Goal: Task Accomplishment & Management: Complete application form

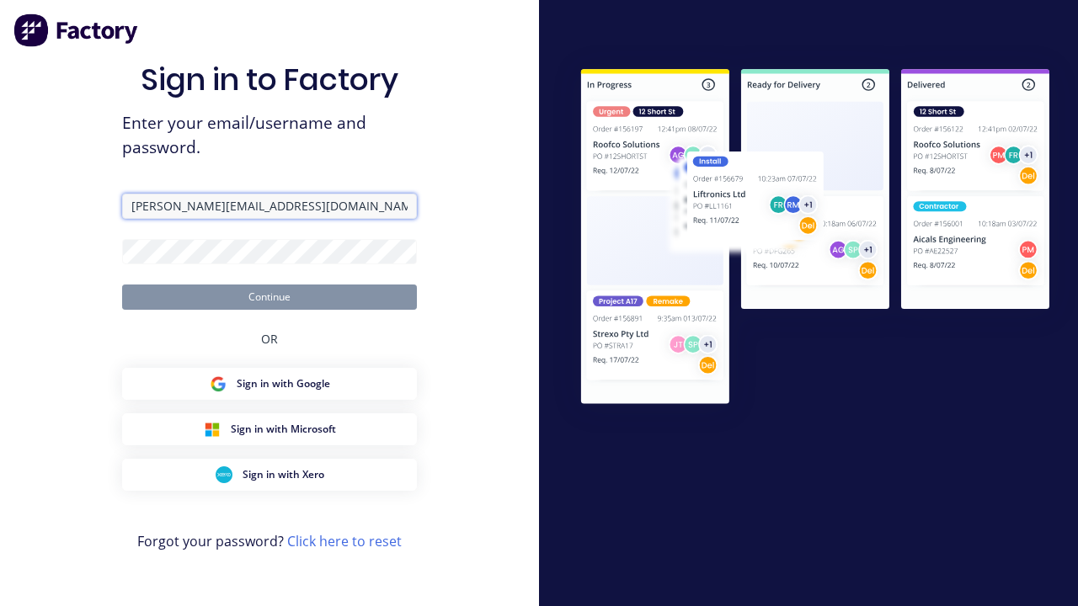
type input "[PERSON_NAME][EMAIL_ADDRESS][DOMAIN_NAME]"
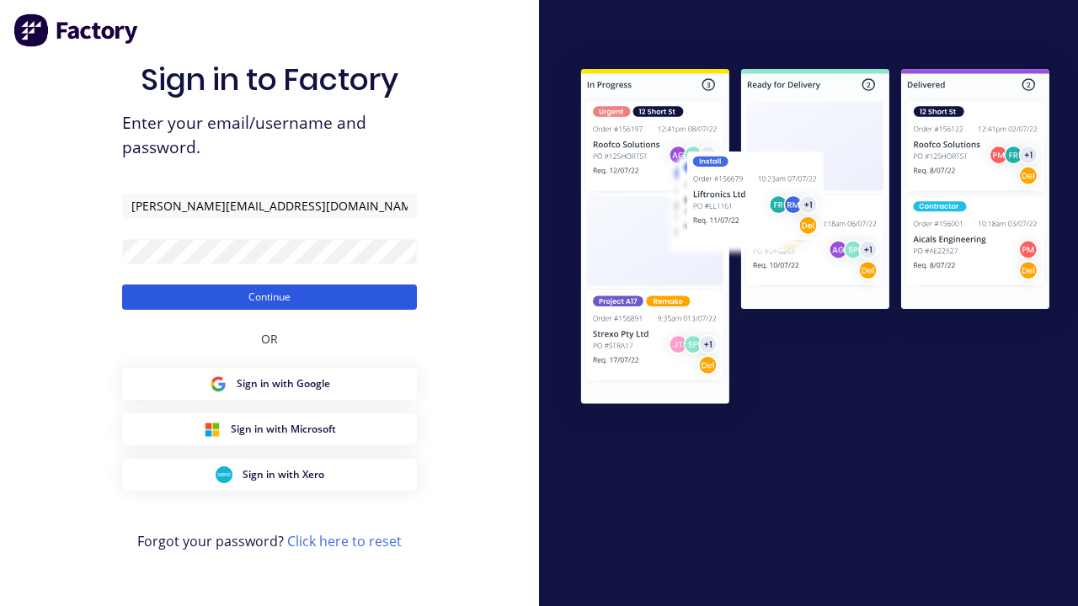
click at [270, 296] on button "Continue" at bounding box center [269, 297] width 295 height 25
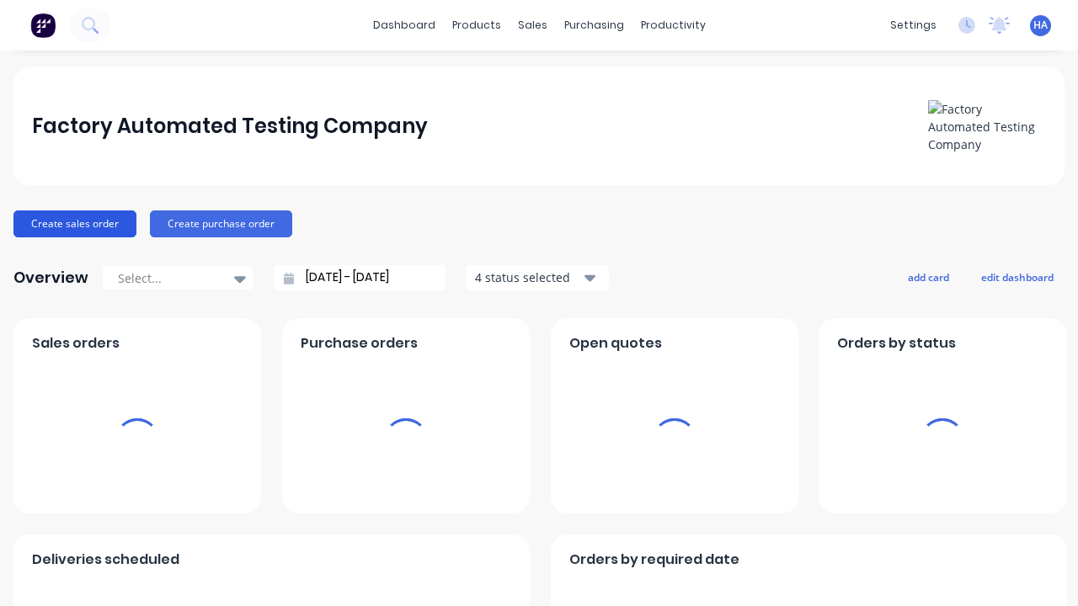
click at [73, 223] on button "Create sales order" at bounding box center [74, 224] width 123 height 27
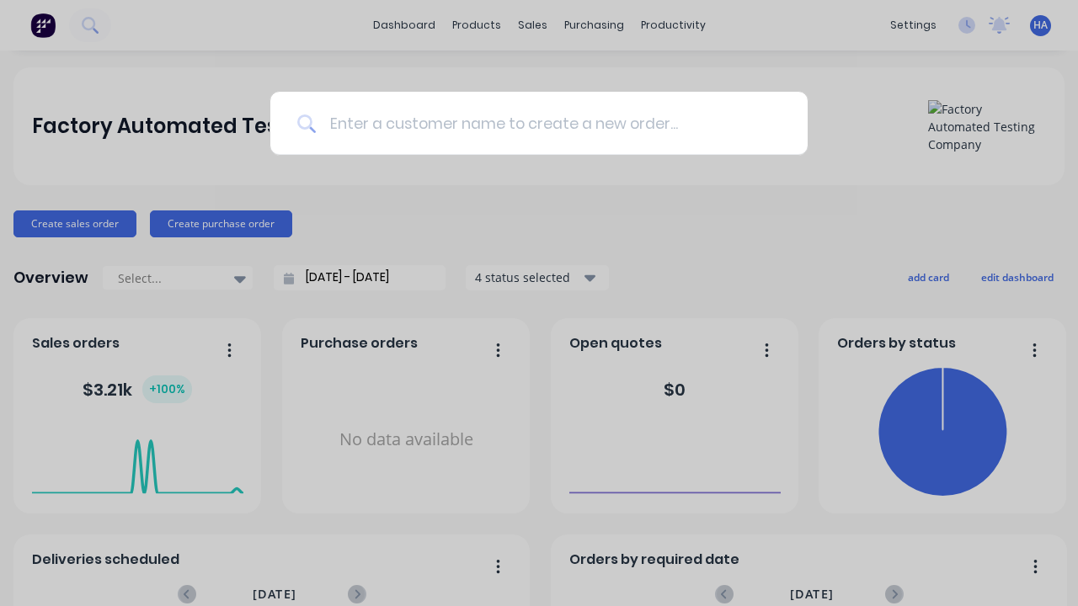
click at [547, 123] on input at bounding box center [548, 123] width 465 height 63
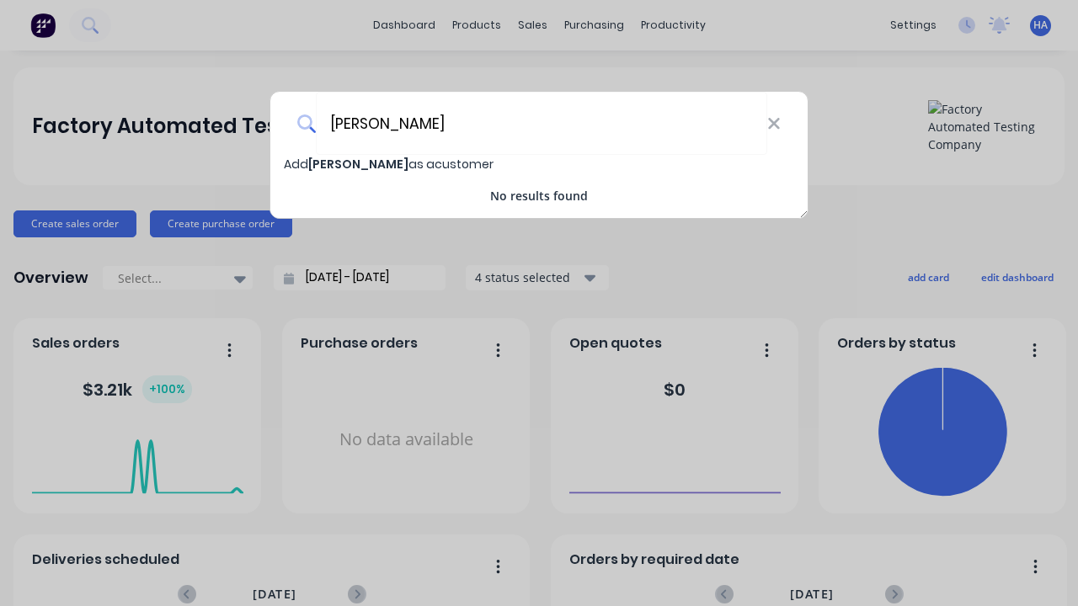
type input "[PERSON_NAME]"
click at [296, 164] on span "Add [PERSON_NAME] as a customer" at bounding box center [389, 164] width 210 height 17
select select "AU"
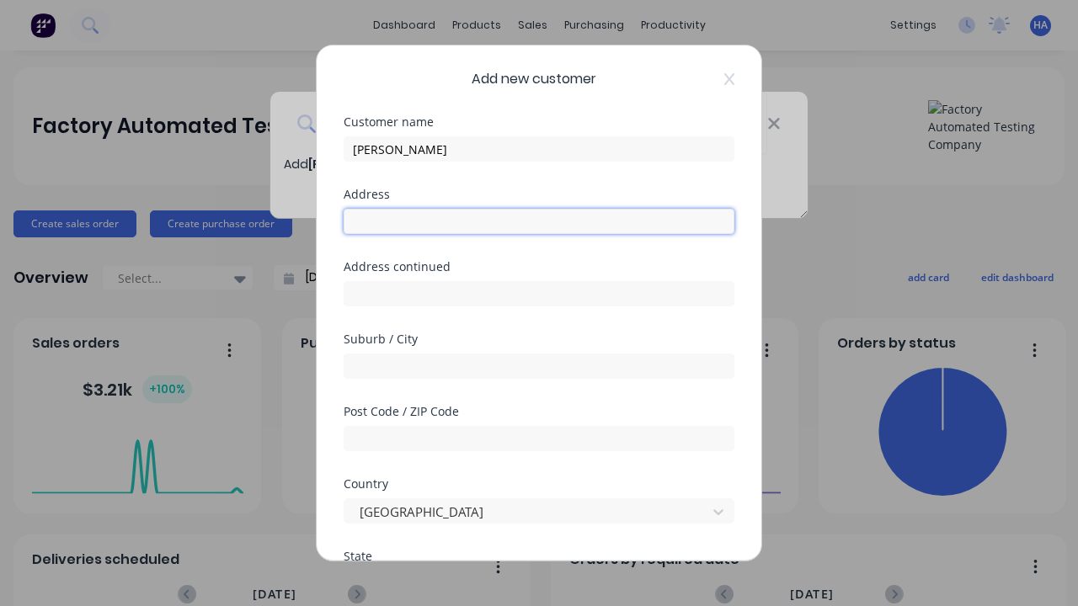
click at [539, 222] on input "text" at bounding box center [539, 221] width 391 height 25
type input "609 Fobo Pass"
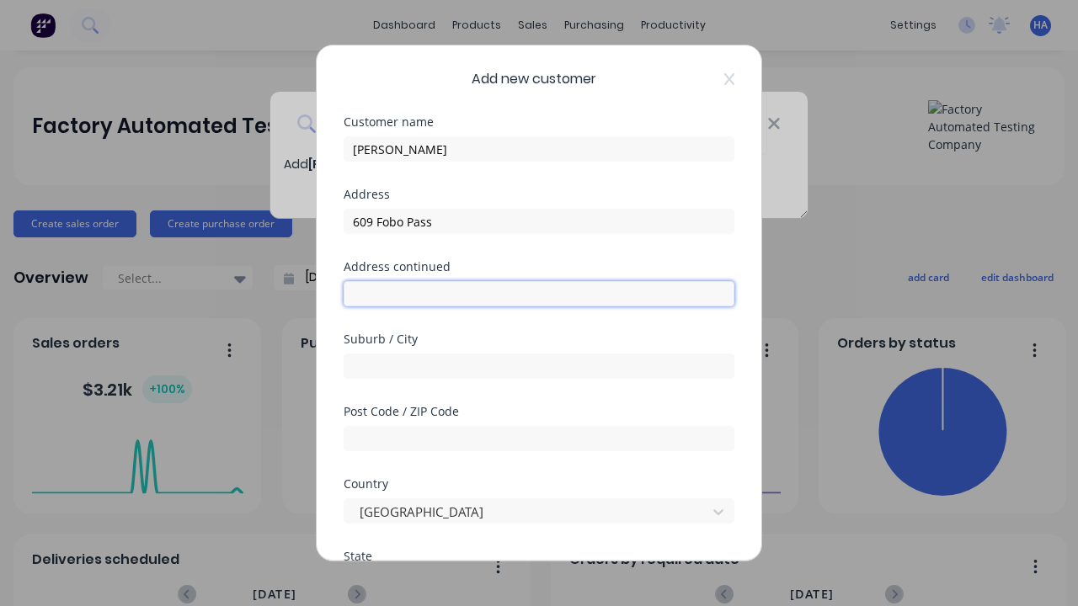
click at [539, 294] on input "text" at bounding box center [539, 293] width 391 height 25
type input "1747 [GEOGRAPHIC_DATA]"
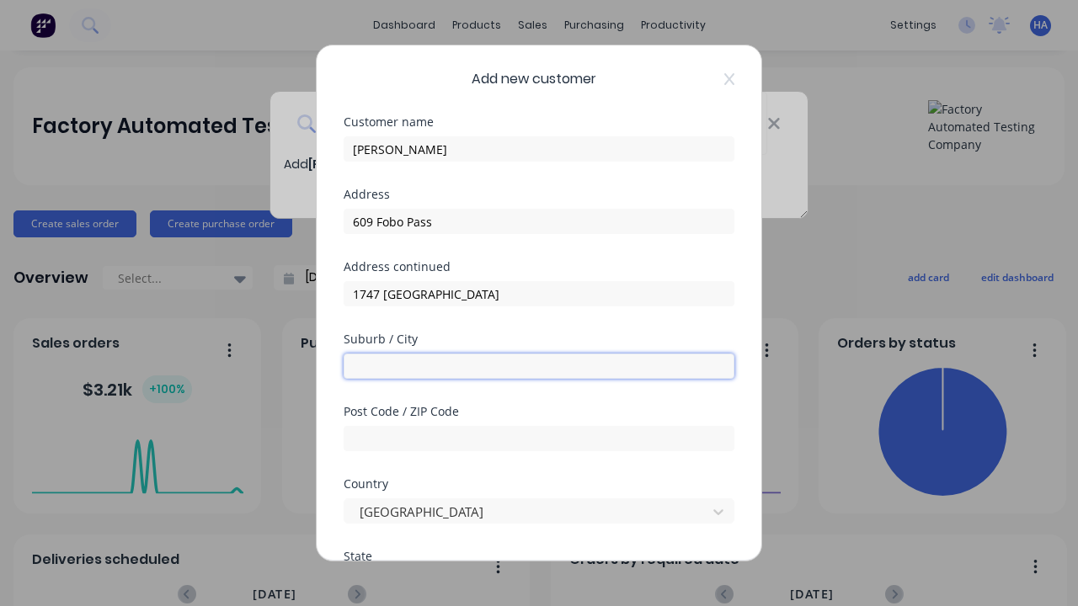
click at [539, 366] on input "text" at bounding box center [539, 366] width 391 height 25
type input "Ricajiv"
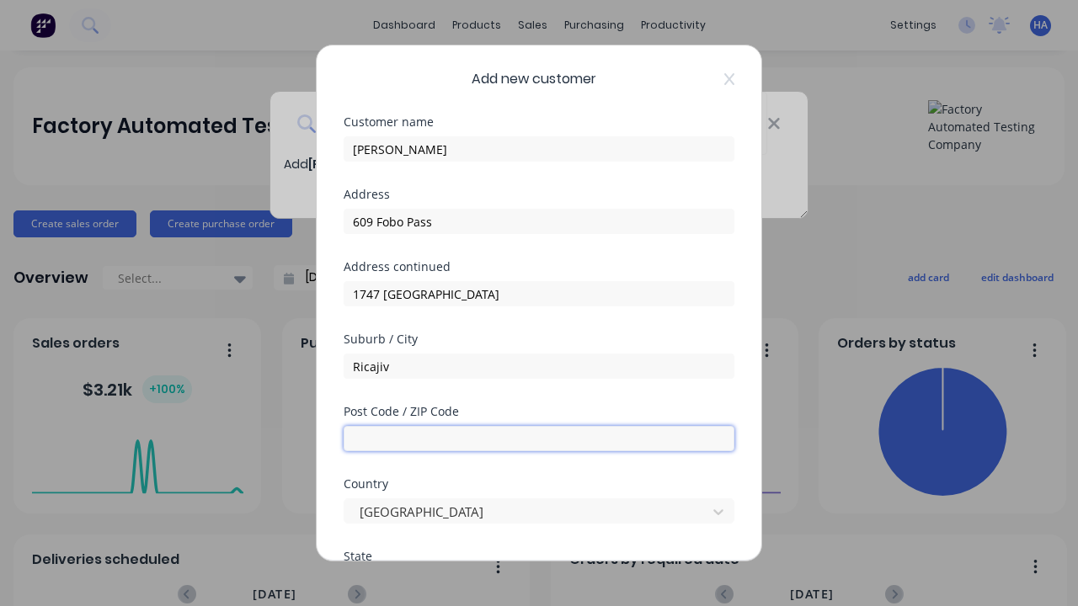
click at [539, 439] on input "text" at bounding box center [539, 438] width 391 height 25
type input "4120"
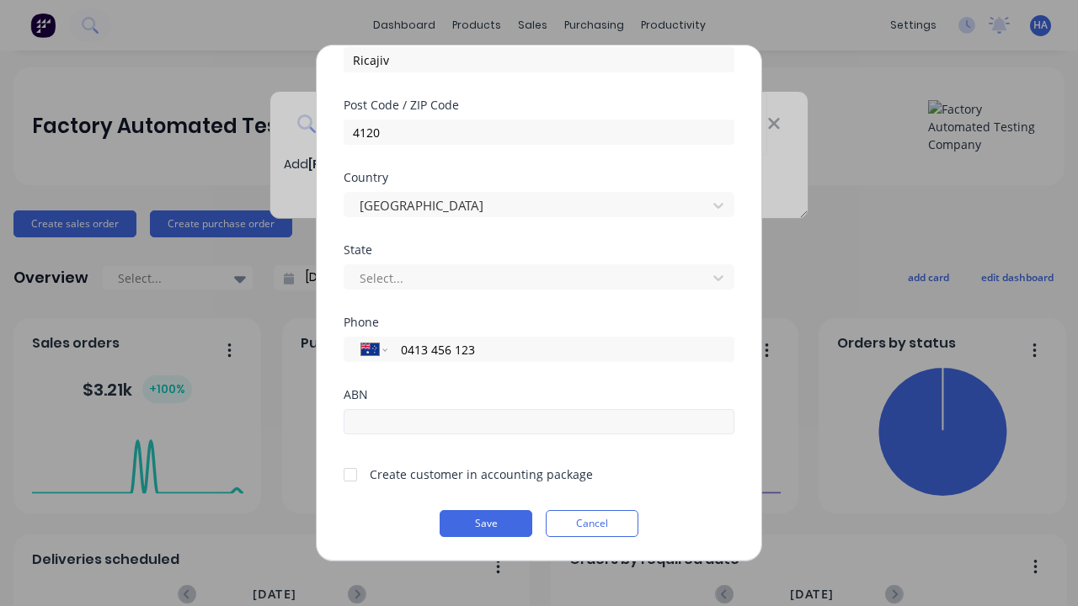
type input "0413 456 123"
click at [539, 422] on input "text" at bounding box center [539, 421] width 391 height 25
type input "12341234"
click at [486, 524] on button "Save" at bounding box center [486, 523] width 93 height 27
